Goal: Task Accomplishment & Management: Complete application form

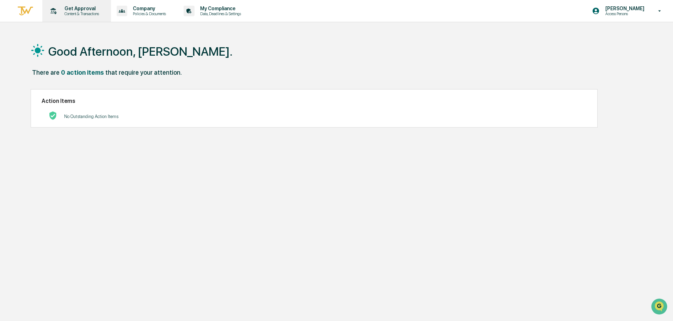
click at [69, 10] on p "Get Approval" at bounding box center [81, 9] width 44 height 6
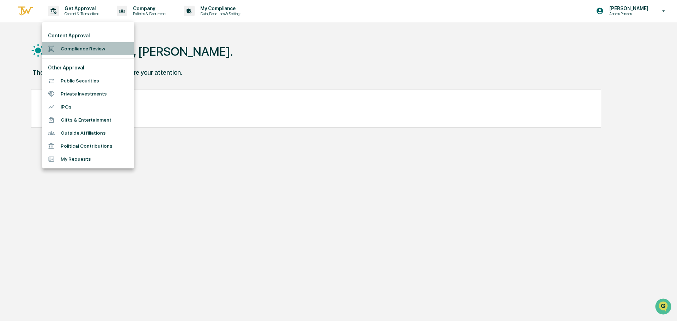
click at [65, 50] on li "Compliance Review" at bounding box center [88, 48] width 92 height 13
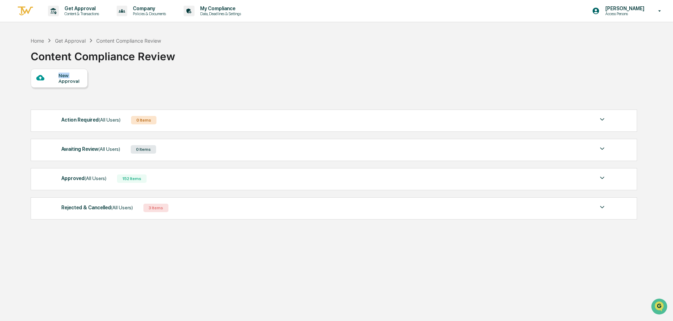
click at [58, 78] on div "New Approval" at bounding box center [59, 78] width 57 height 19
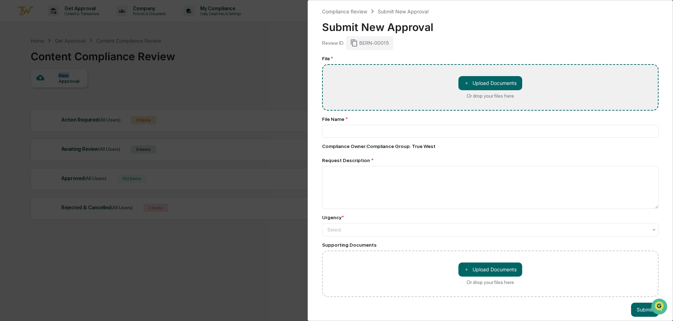
type input "**********"
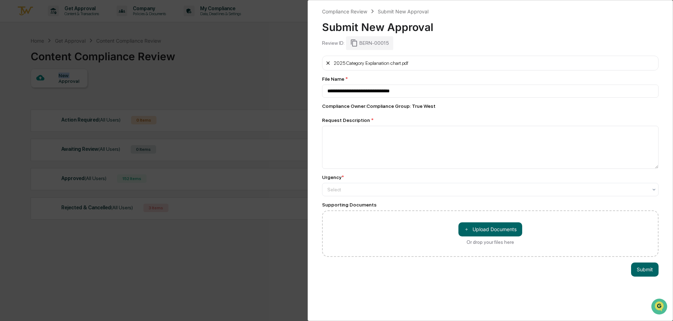
click at [327, 62] on icon at bounding box center [327, 62] width 3 height 3
click at [429, 153] on textarea at bounding box center [490, 147] width 337 height 43
click at [399, 195] on div "Select" at bounding box center [490, 189] width 337 height 13
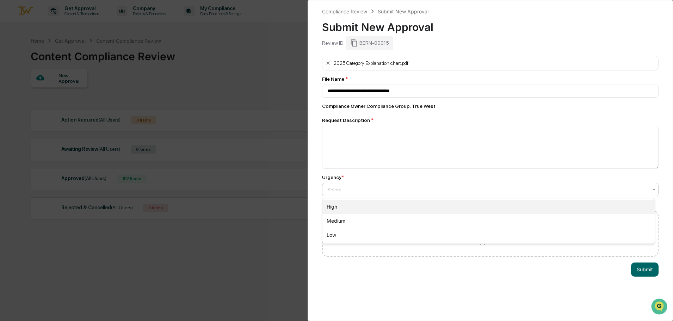
click at [387, 205] on div "High" at bounding box center [489, 207] width 332 height 14
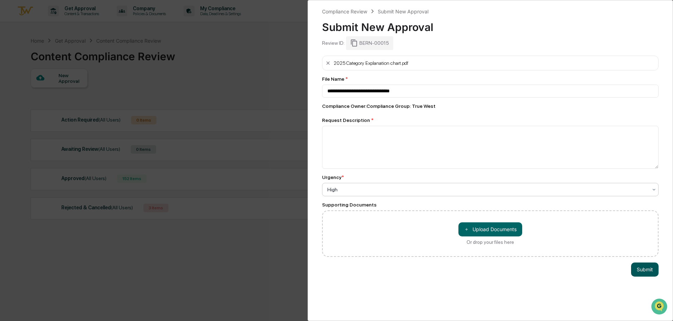
click at [640, 273] on button "Submit" at bounding box center [644, 270] width 27 height 14
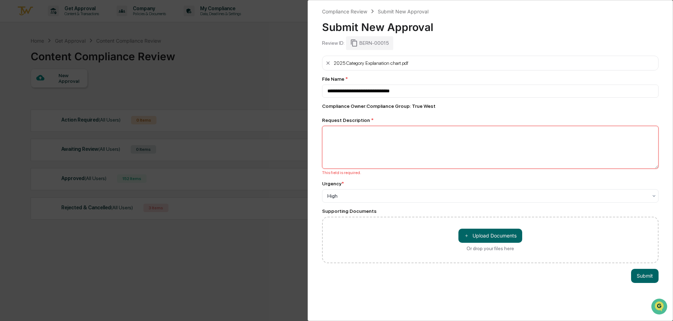
click at [380, 149] on textarea at bounding box center [490, 147] width 337 height 43
type textarea "**********"
click at [638, 272] on button "Submit" at bounding box center [644, 276] width 27 height 14
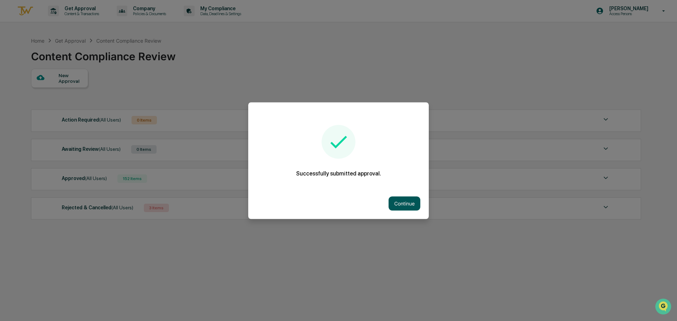
click at [411, 203] on button "Continue" at bounding box center [404, 203] width 32 height 14
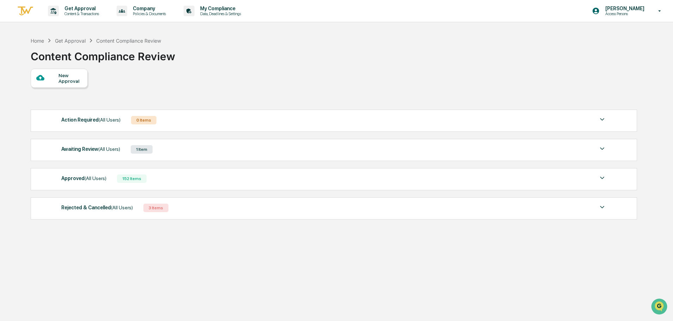
click at [88, 150] on div "Awaiting Review (All Users)" at bounding box center [90, 149] width 59 height 9
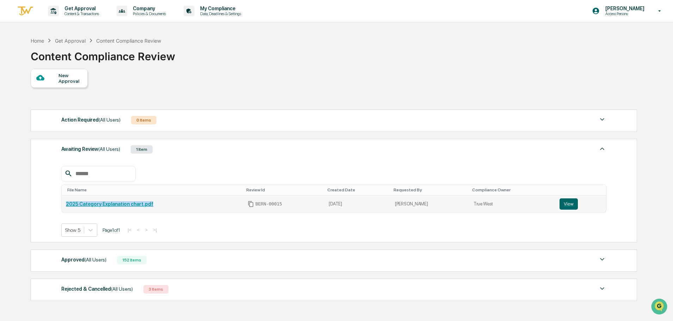
drag, startPoint x: 161, startPoint y: 206, endPoint x: 66, endPoint y: 209, distance: 95.6
click at [66, 209] on td "2025 Category Explanation chart.pdf" at bounding box center [153, 204] width 182 height 17
copy link "2025 Category Explanation chart.pdf"
click at [106, 174] on input "text" at bounding box center [103, 173] width 60 height 9
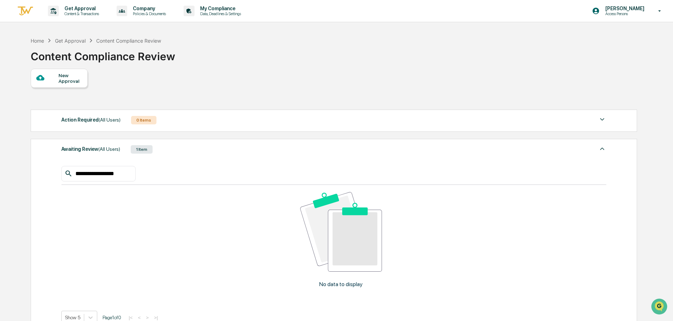
type input "**********"
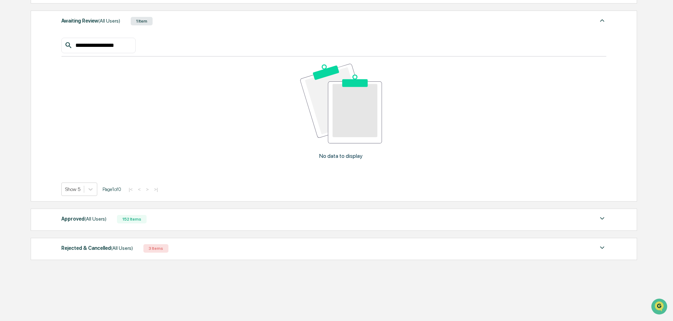
scroll to position [131, 0]
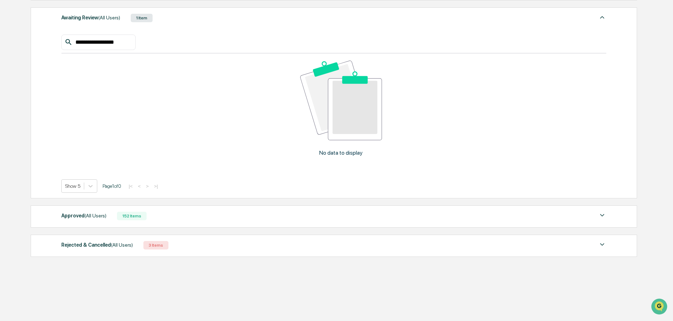
click at [81, 214] on div "Approved (All Users)" at bounding box center [83, 215] width 45 height 9
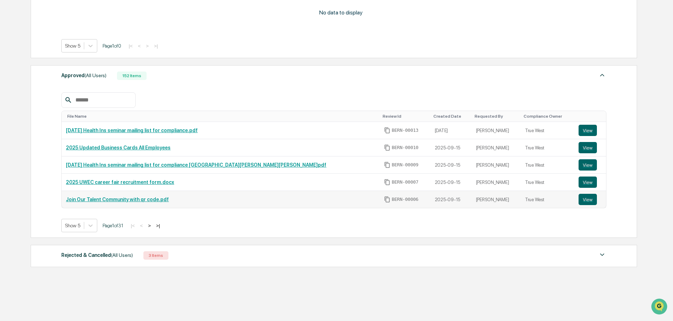
scroll to position [272, 0]
click at [86, 97] on input "text" at bounding box center [103, 99] width 60 height 9
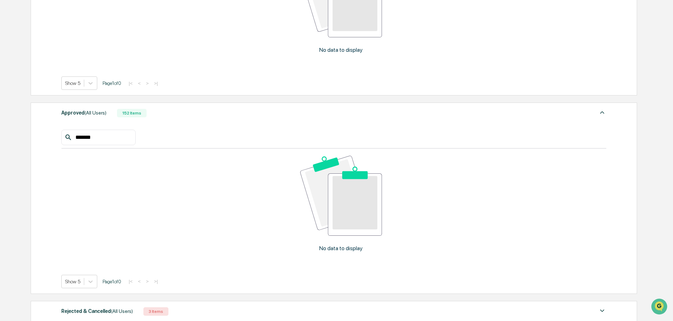
scroll to position [247, 0]
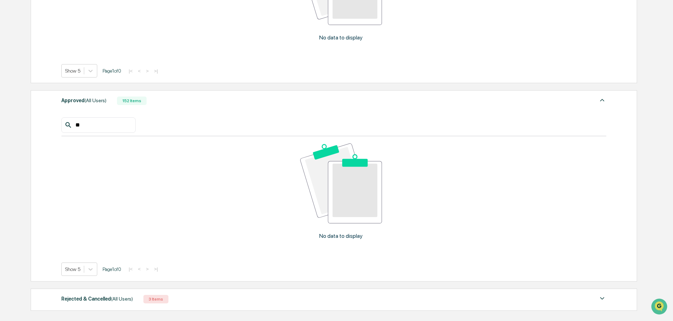
type input "**"
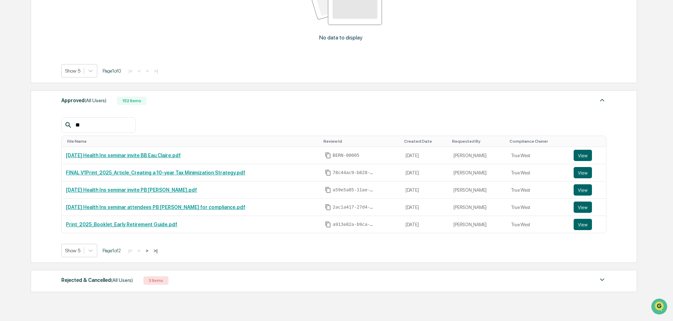
drag, startPoint x: 97, startPoint y: 126, endPoint x: 57, endPoint y: 119, distance: 40.8
click at [57, 119] on div "Approved (All Users) 152 Items ** File Name Review Id Created Date Requested By…" at bounding box center [334, 176] width 607 height 173
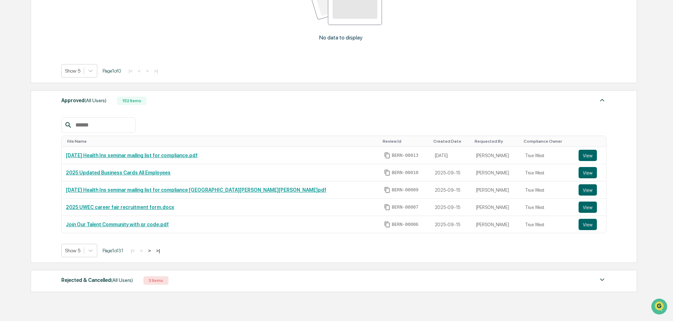
click at [153, 250] on button ">" at bounding box center [149, 251] width 7 height 6
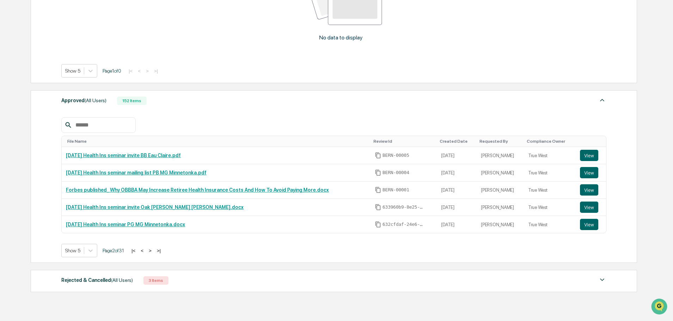
click at [153, 250] on button ">" at bounding box center [150, 251] width 7 height 6
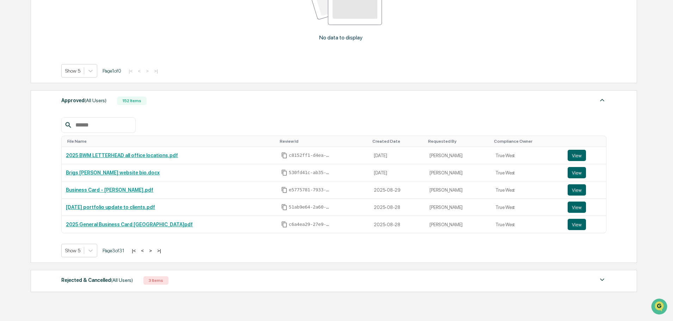
click at [107, 122] on input "text" at bounding box center [103, 125] width 60 height 9
type input "**"
